Goal: Find specific fact: Find contact information

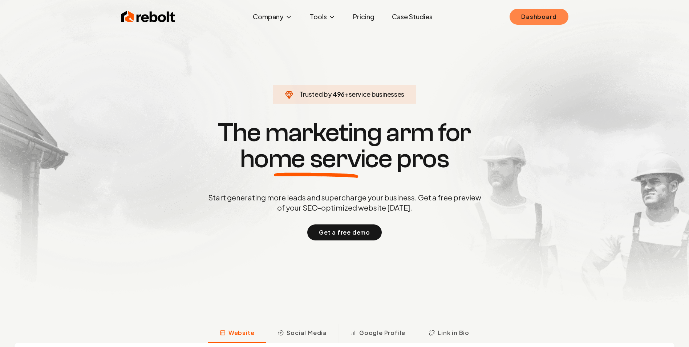
click at [541, 16] on link "Dashboard" at bounding box center [539, 17] width 59 height 16
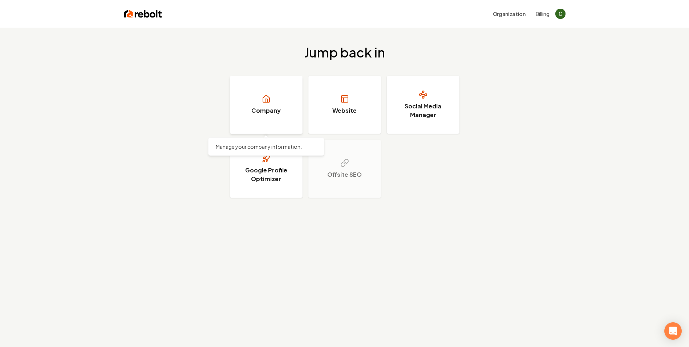
click at [267, 107] on h3 "Company" at bounding box center [265, 110] width 29 height 9
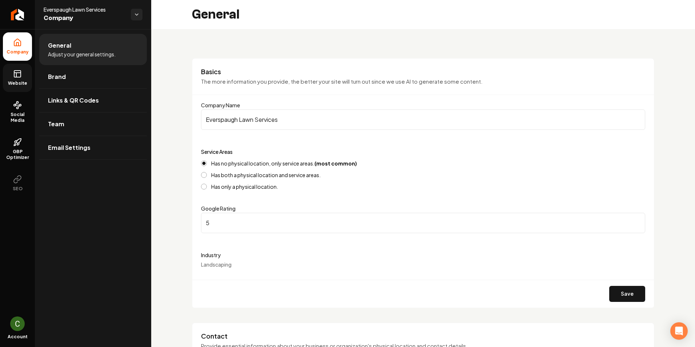
click at [17, 76] on icon at bounding box center [17, 73] width 9 height 9
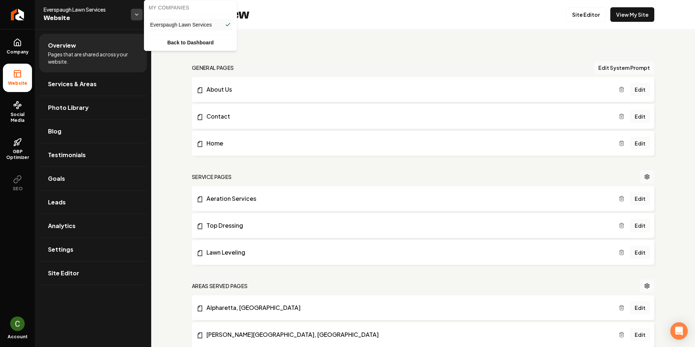
click at [138, 14] on html "Company Website Social Media GBP Optimizer SEO Account Everspaugh Lawn Services…" at bounding box center [347, 173] width 695 height 347
click at [196, 40] on link "Back to Dashboard" at bounding box center [190, 42] width 89 height 13
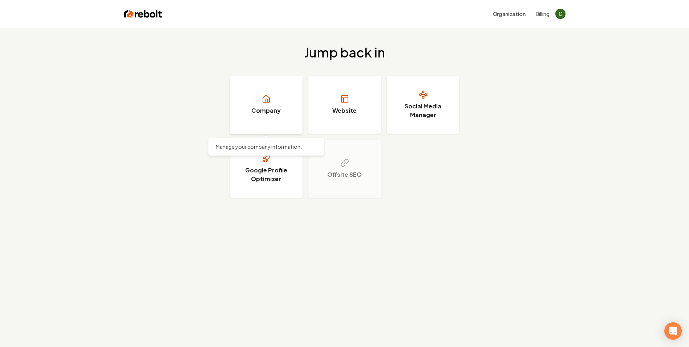
click at [269, 110] on h3 "Company" at bounding box center [265, 110] width 29 height 9
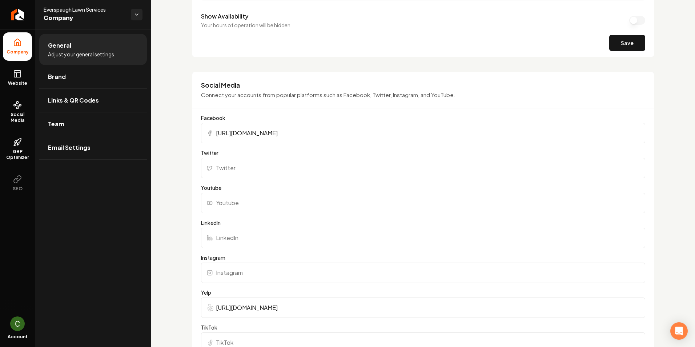
scroll to position [472, 0]
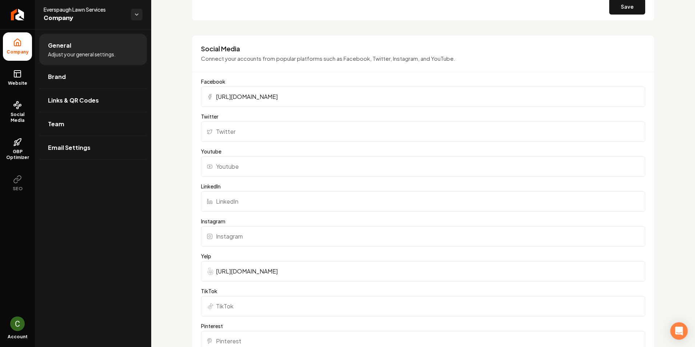
click at [18, 321] on img "Open user button" at bounding box center [17, 323] width 15 height 15
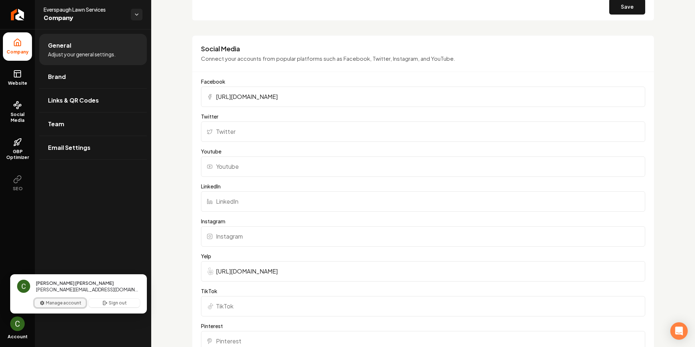
click at [65, 303] on button "Manage account" at bounding box center [60, 302] width 51 height 9
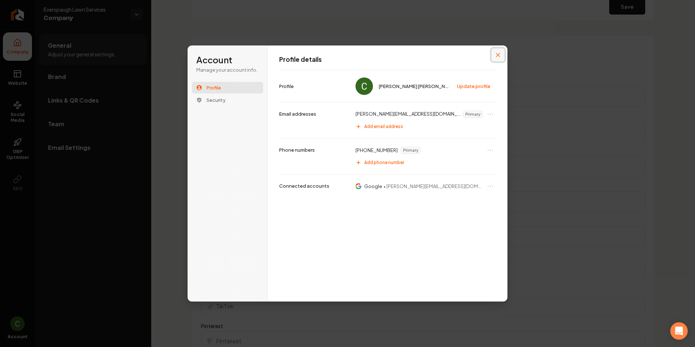
click at [498, 56] on icon "Close modal" at bounding box center [498, 55] width 4 height 4
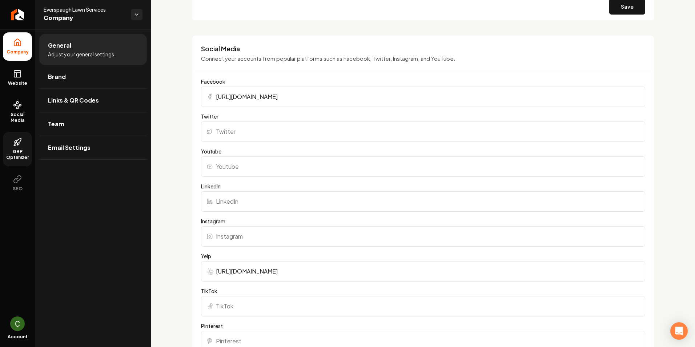
click at [16, 144] on icon at bounding box center [15, 145] width 2 height 2
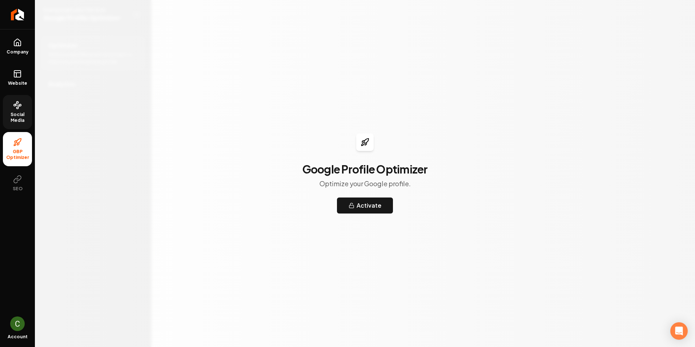
click at [15, 106] on icon at bounding box center [17, 105] width 9 height 9
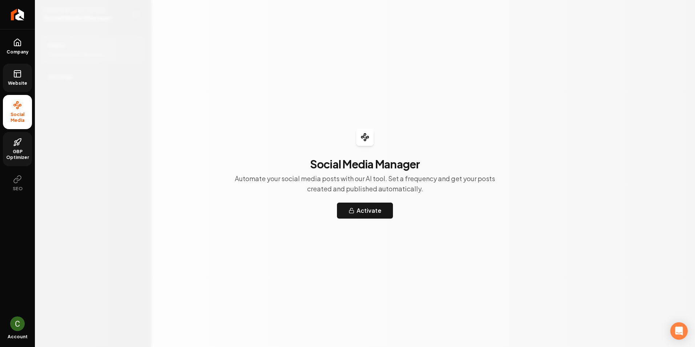
click at [20, 73] on icon at bounding box center [17, 73] width 7 height 0
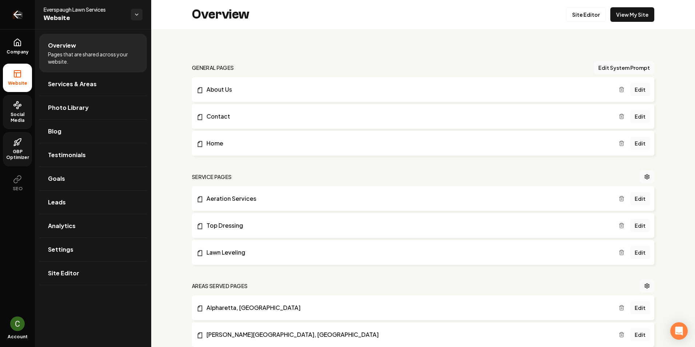
click at [19, 15] on icon "Return to dashboard" at bounding box center [18, 15] width 12 height 12
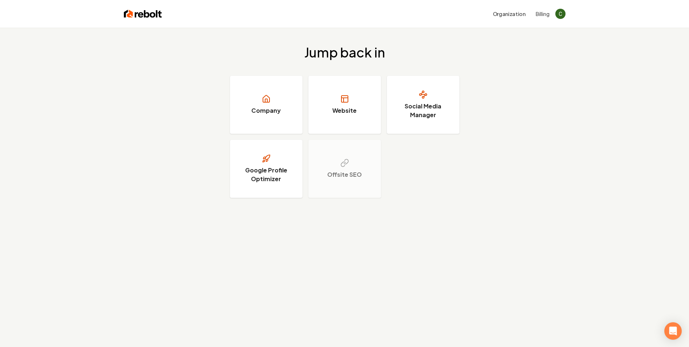
click at [547, 13] on button "Billing" at bounding box center [543, 13] width 14 height 7
click at [515, 14] on button "Organization" at bounding box center [509, 13] width 41 height 13
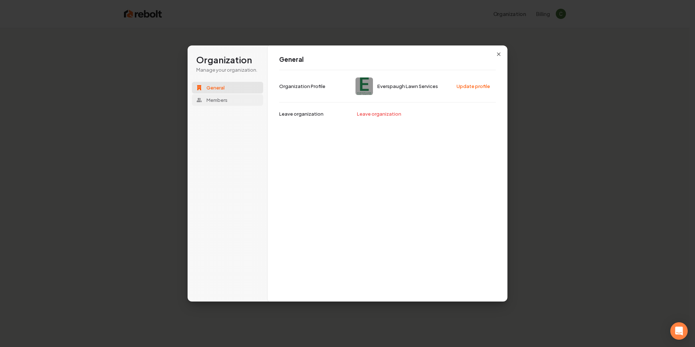
click at [221, 102] on span "Members" at bounding box center [216, 100] width 21 height 7
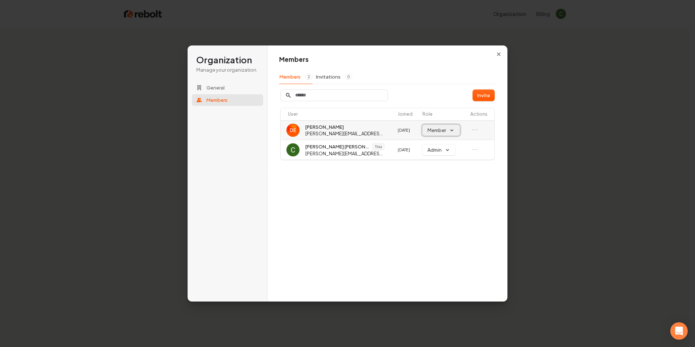
click at [451, 130] on button "Member" at bounding box center [440, 130] width 37 height 11
click at [446, 142] on div "Admin" at bounding box center [437, 144] width 30 height 12
click at [356, 192] on div "Members Members 2 Invitations 0 Invite User Joined Role Actions David everspaug…" at bounding box center [387, 173] width 240 height 257
click at [499, 53] on icon "button" at bounding box center [498, 54] width 3 height 3
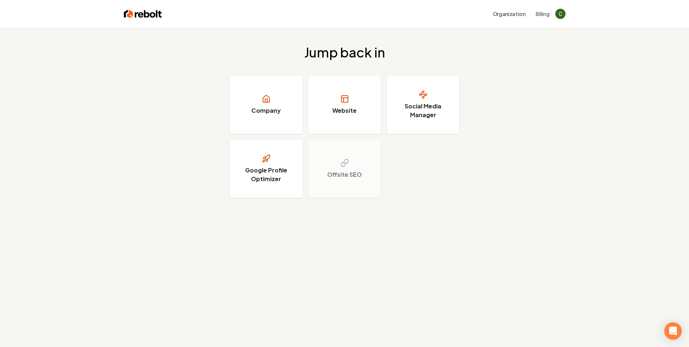
click at [150, 14] on img at bounding box center [143, 14] width 38 height 10
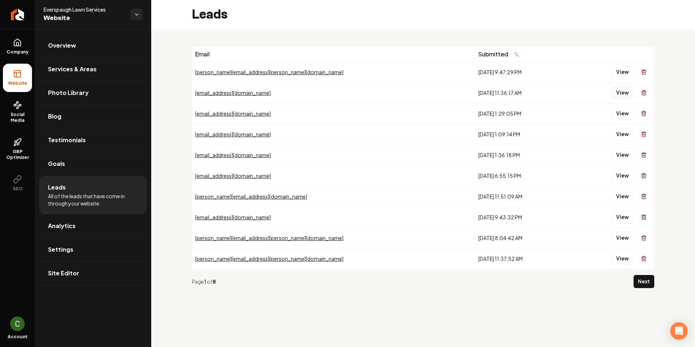
click at [625, 93] on button "View" at bounding box center [622, 92] width 22 height 13
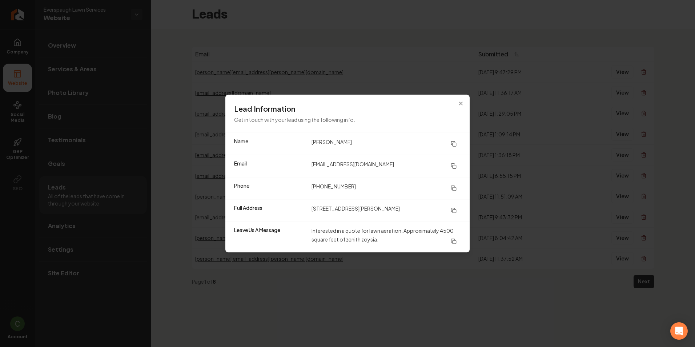
drag, startPoint x: 311, startPoint y: 208, endPoint x: 397, endPoint y: 217, distance: 86.5
click at [397, 217] on div "Full Address [STREET_ADDRESS][PERSON_NAME]" at bounding box center [347, 210] width 244 height 22
drag, startPoint x: 397, startPoint y: 217, endPoint x: 375, endPoint y: 210, distance: 22.9
copy dd "[STREET_ADDRESS][PERSON_NAME]"
click at [462, 101] on icon "button" at bounding box center [461, 104] width 6 height 6
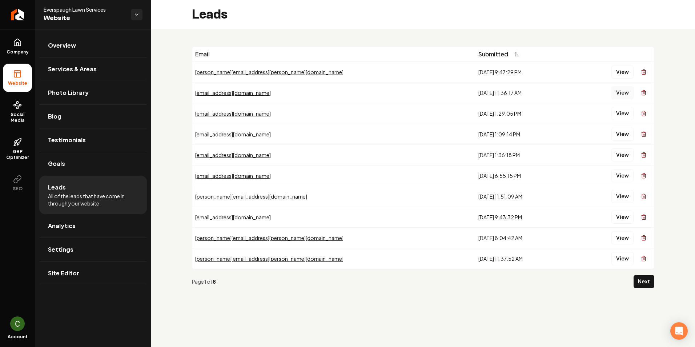
click at [624, 94] on button "View" at bounding box center [622, 92] width 22 height 13
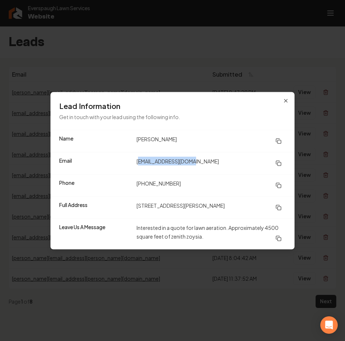
drag, startPoint x: 198, startPoint y: 162, endPoint x: 138, endPoint y: 164, distance: 60.4
click at [138, 164] on dd "[EMAIL_ADDRESS][DOMAIN_NAME]" at bounding box center [211, 163] width 149 height 13
drag, startPoint x: 138, startPoint y: 164, endPoint x: 181, endPoint y: 170, distance: 43.6
click at [181, 170] on div "Email [EMAIL_ADDRESS][DOMAIN_NAME]" at bounding box center [173, 163] width 244 height 22
drag, startPoint x: 196, startPoint y: 161, endPoint x: 133, endPoint y: 166, distance: 63.1
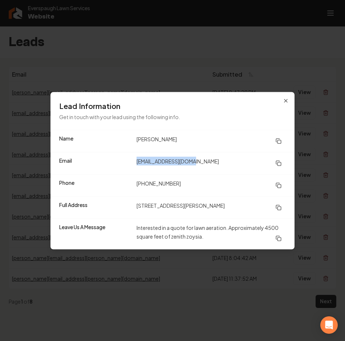
click at [133, 166] on div "Email [EMAIL_ADDRESS][DOMAIN_NAME]" at bounding box center [173, 163] width 244 height 22
drag, startPoint x: 133, startPoint y: 166, endPoint x: 145, endPoint y: 164, distance: 12.0
copy div "[EMAIL_ADDRESS][DOMAIN_NAME]"
drag, startPoint x: 176, startPoint y: 206, endPoint x: 136, endPoint y: 210, distance: 40.2
click at [136, 210] on div "Full Address [STREET_ADDRESS][PERSON_NAME]" at bounding box center [173, 207] width 244 height 22
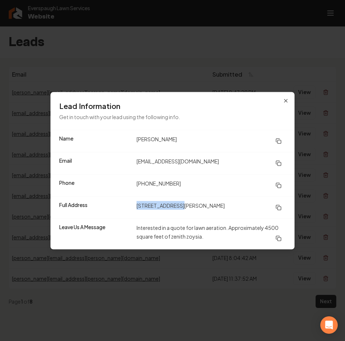
drag, startPoint x: 136, startPoint y: 210, endPoint x: 144, endPoint y: 208, distance: 8.4
copy dd "[STREET_ADDRESS][PERSON_NAME]"
